Goal: Find specific page/section: Find specific page/section

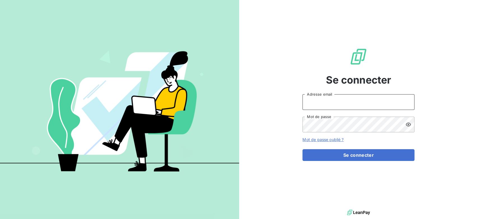
click at [339, 100] on input "Adresse email" at bounding box center [358, 102] width 112 height 16
type input "[EMAIL_ADDRESS][DOMAIN_NAME]"
click at [367, 102] on input "[EMAIL_ADDRESS][DOMAIN_NAME]" at bounding box center [358, 102] width 112 height 16
click at [362, 102] on input "[EMAIL_ADDRESS][DOMAIN_NAME]" at bounding box center [358, 102] width 112 height 16
drag, startPoint x: 357, startPoint y: 100, endPoint x: 277, endPoint y: 101, distance: 80.0
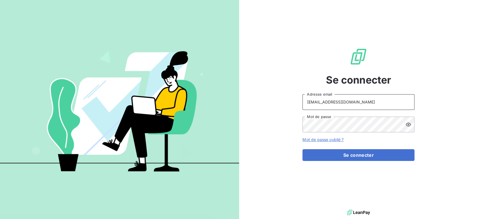
click at [277, 101] on div "Se connecter [EMAIL_ADDRESS][DOMAIN_NAME] Adresse email Mot de passe Mot de pas…" at bounding box center [358, 104] width 239 height 208
click at [322, 102] on input "Adresse email" at bounding box center [358, 102] width 112 height 16
type input "[PERSON_NAME][EMAIL_ADDRESS][DOMAIN_NAME]"
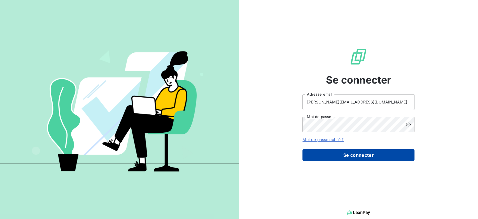
click at [350, 157] on button "Se connecter" at bounding box center [358, 155] width 112 height 12
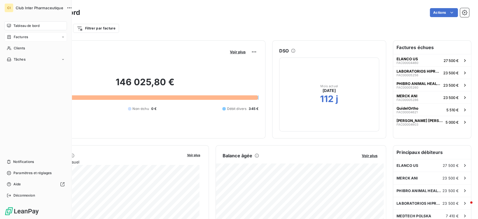
click at [20, 37] on span "Factures" at bounding box center [21, 36] width 14 height 5
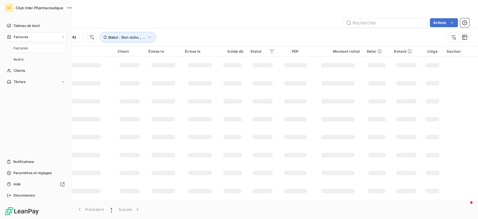
click at [18, 48] on span "Factures" at bounding box center [20, 48] width 14 height 5
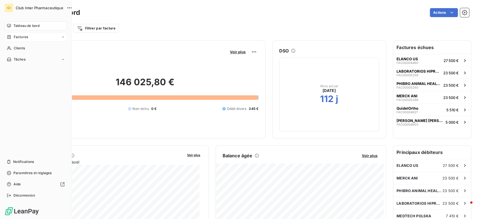
click at [24, 37] on span "Factures" at bounding box center [21, 36] width 14 height 5
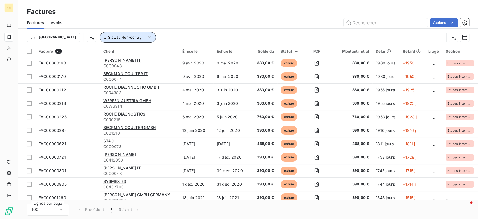
click at [148, 37] on icon "button" at bounding box center [149, 37] width 3 height 2
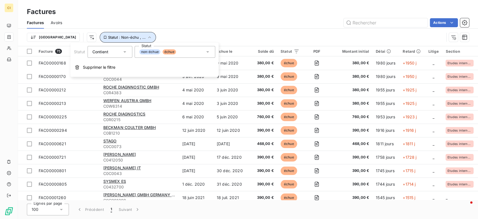
click at [147, 37] on icon "button" at bounding box center [150, 37] width 6 height 6
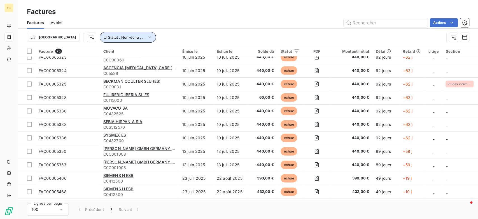
scroll to position [864, 0]
